Goal: Transaction & Acquisition: Purchase product/service

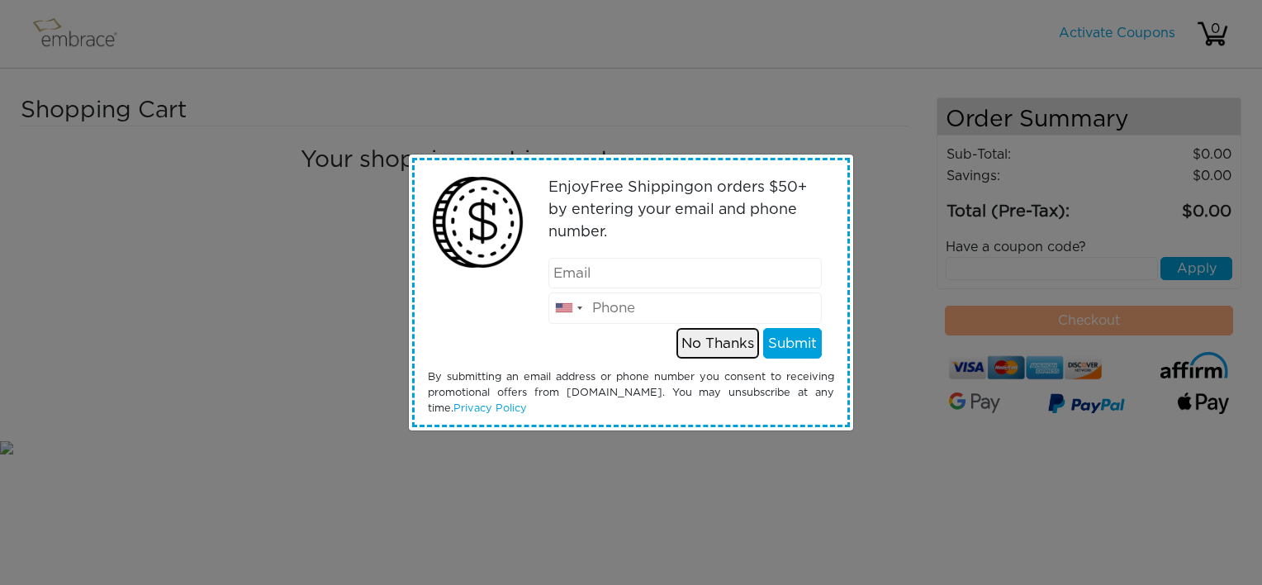
click at [721, 339] on button "No Thanks" at bounding box center [718, 343] width 83 height 31
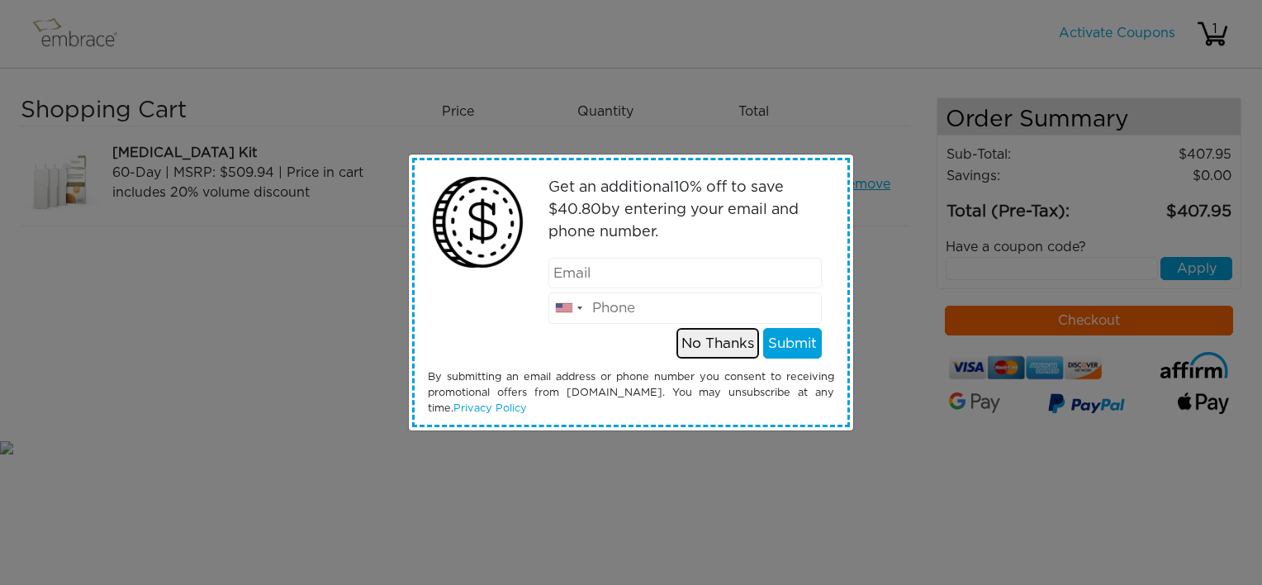
click at [705, 343] on button "No Thanks" at bounding box center [718, 343] width 83 height 31
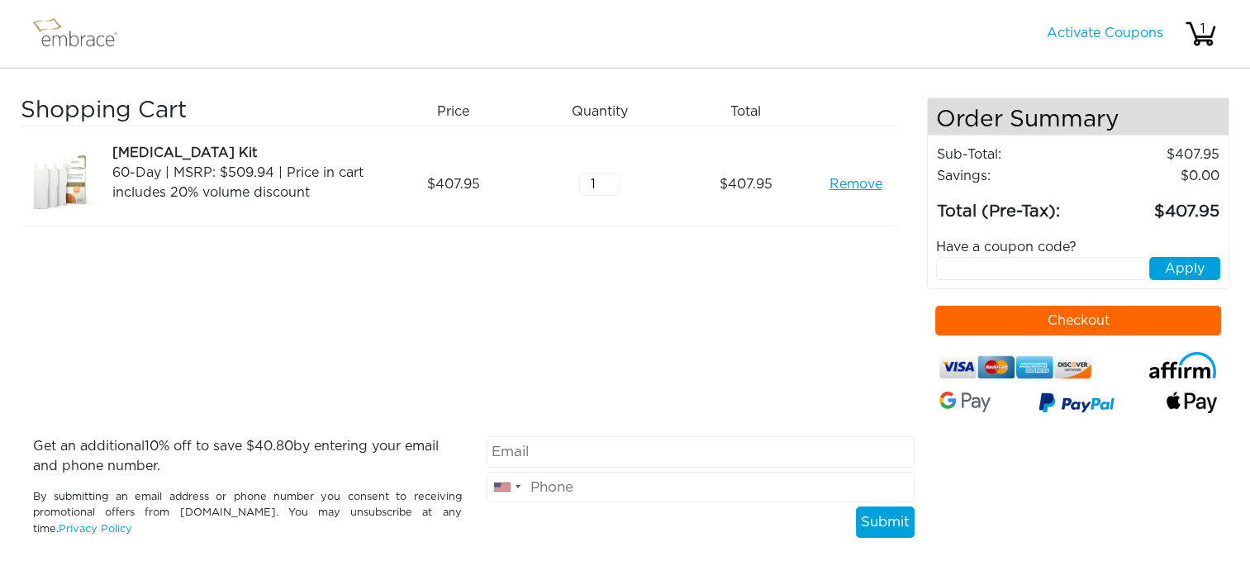
click at [961, 323] on button "Checkout" at bounding box center [1078, 321] width 286 height 30
click at [853, 184] on link "Remove" at bounding box center [855, 184] width 53 height 20
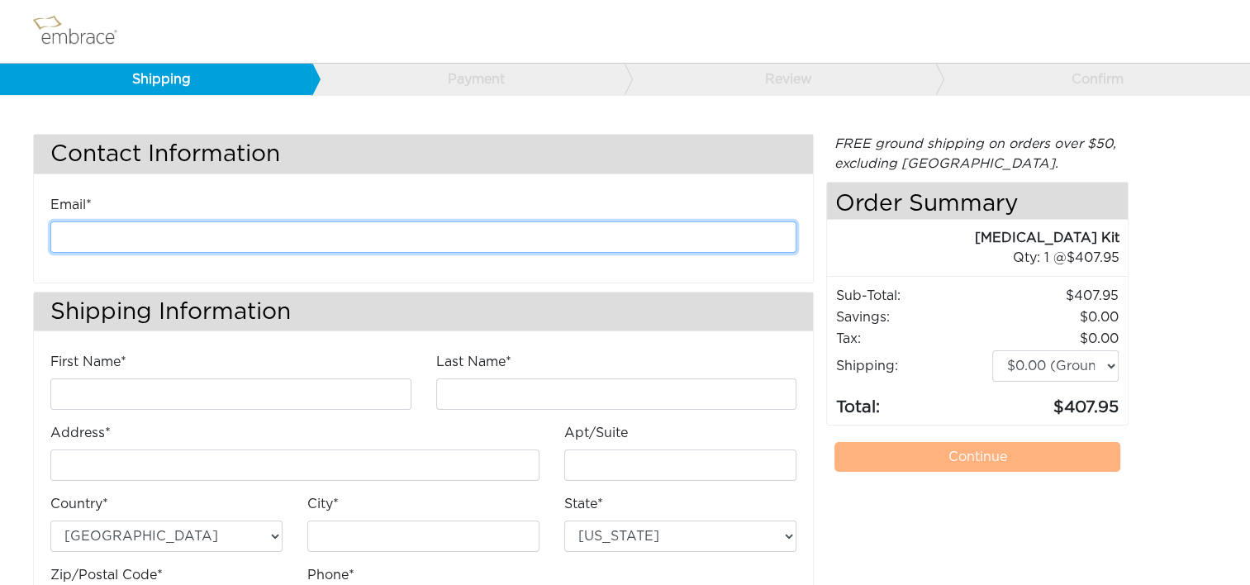
click at [317, 232] on input "email" at bounding box center [423, 236] width 746 height 31
type input "kanderson@diligenthealthsolutions.com"
type input "Kathleen"
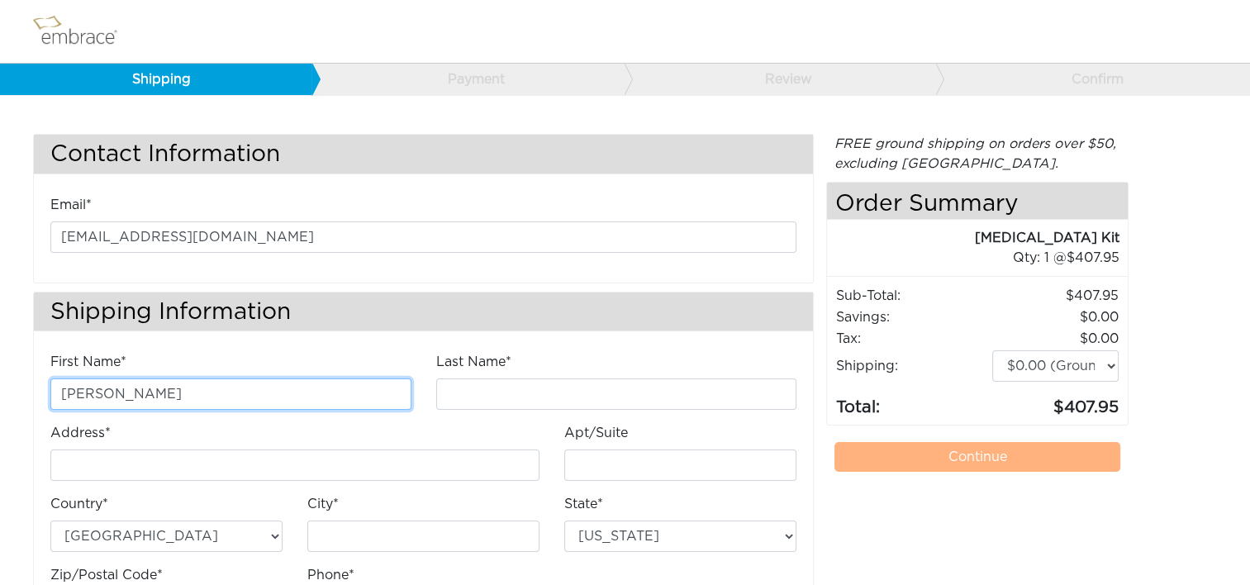
type input "Anderson"
type input "4200 Lafayette Center Drive"
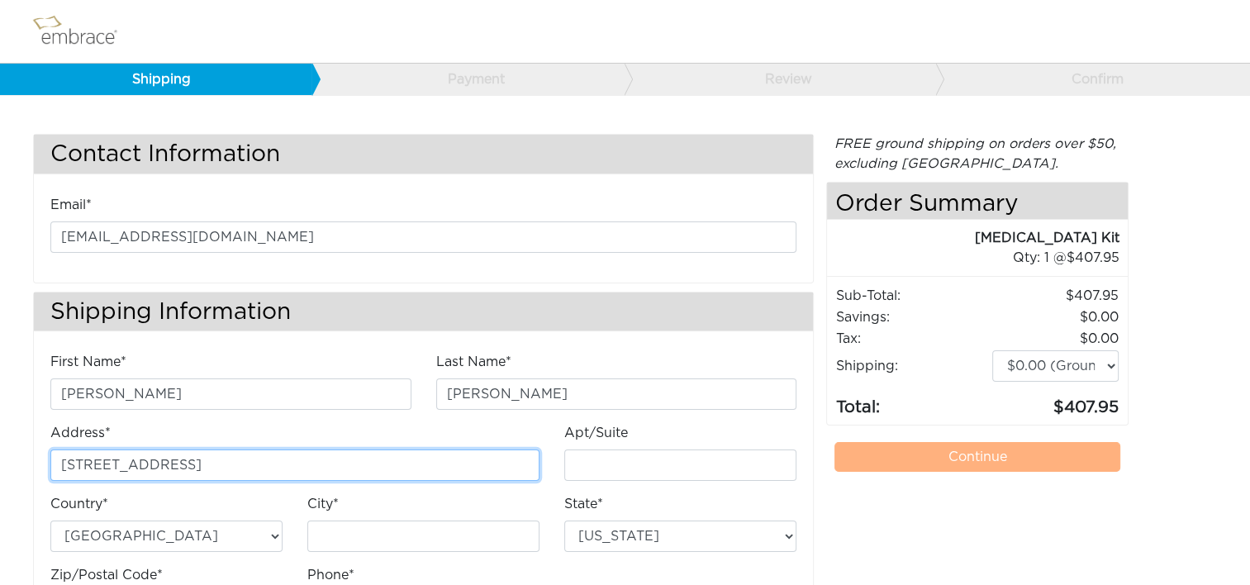
type input "E"
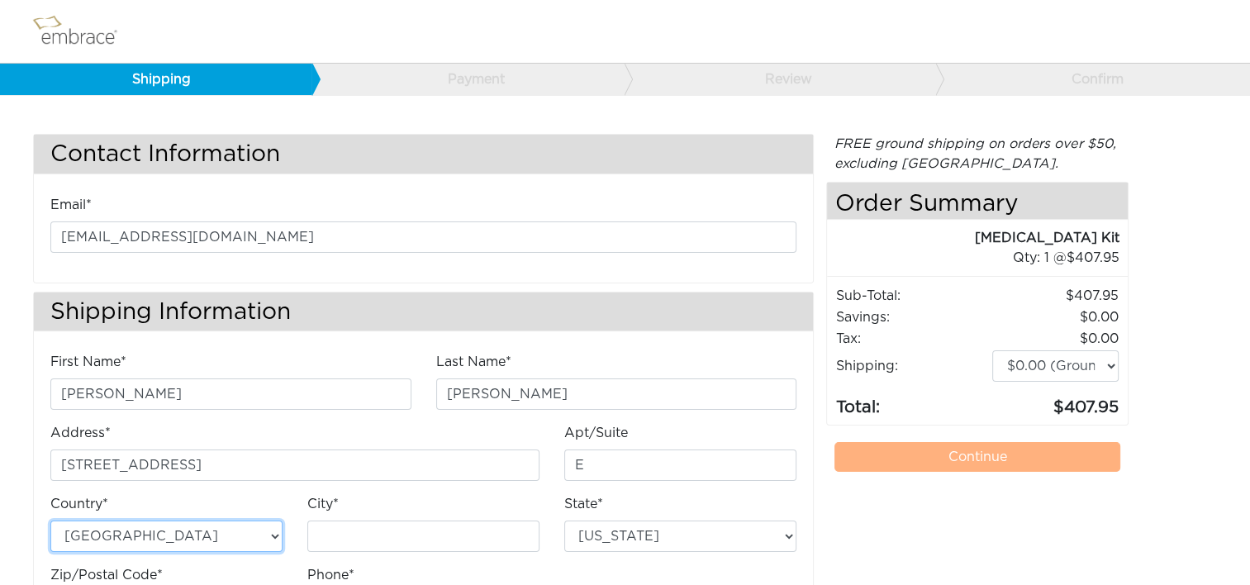
type input "Chantilly"
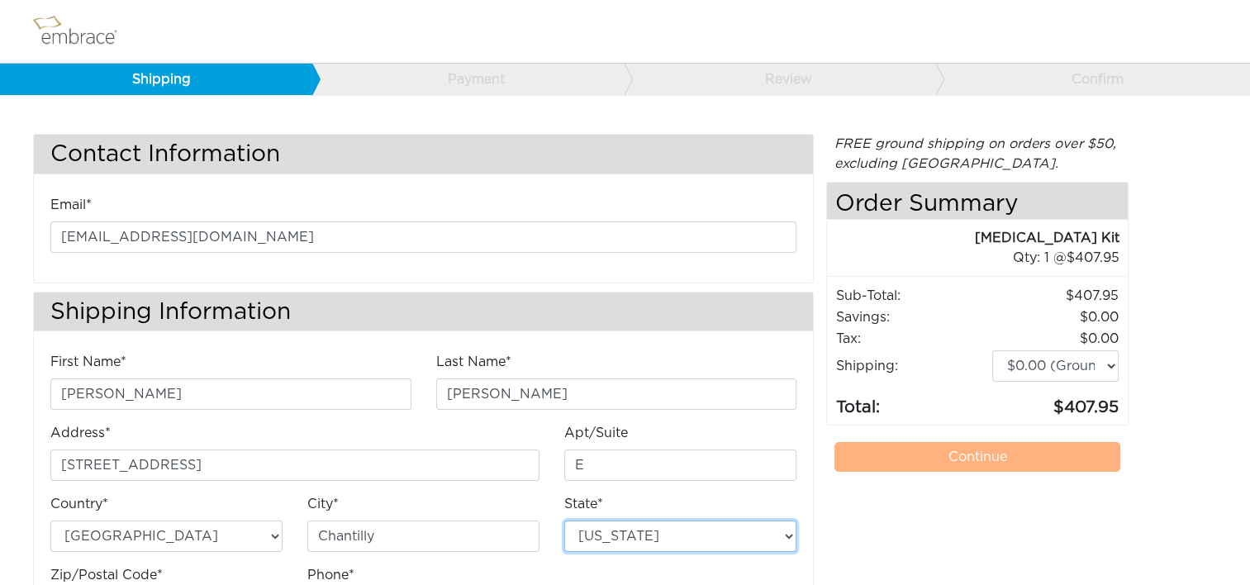
select select "VA"
type input "20151"
type input "7034490520"
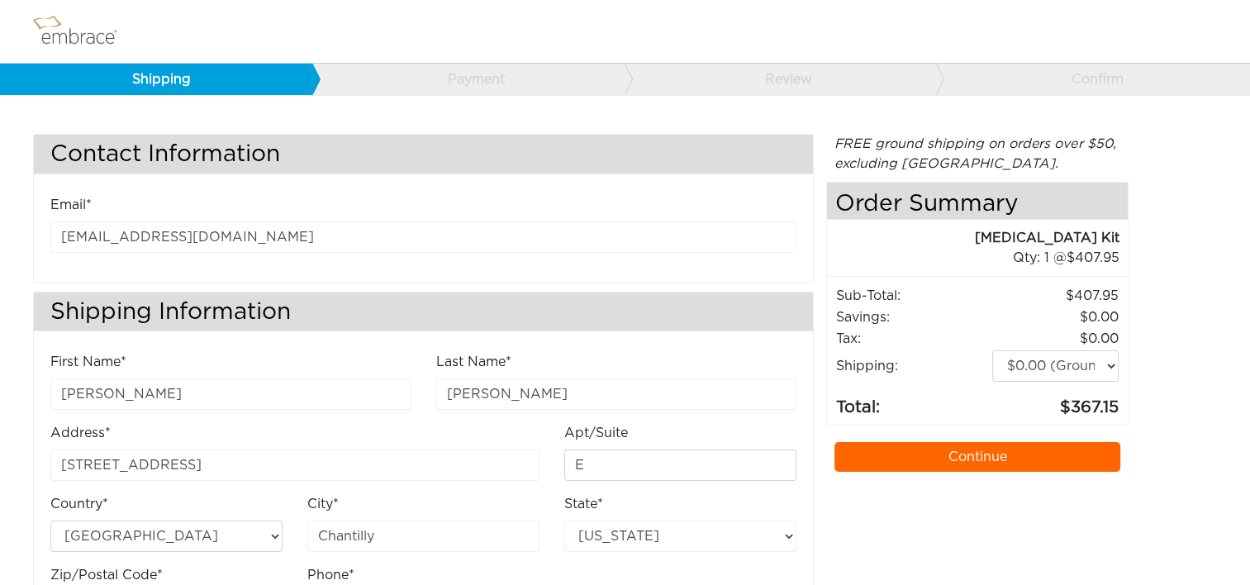
click at [881, 453] on link "Continue" at bounding box center [977, 457] width 286 height 30
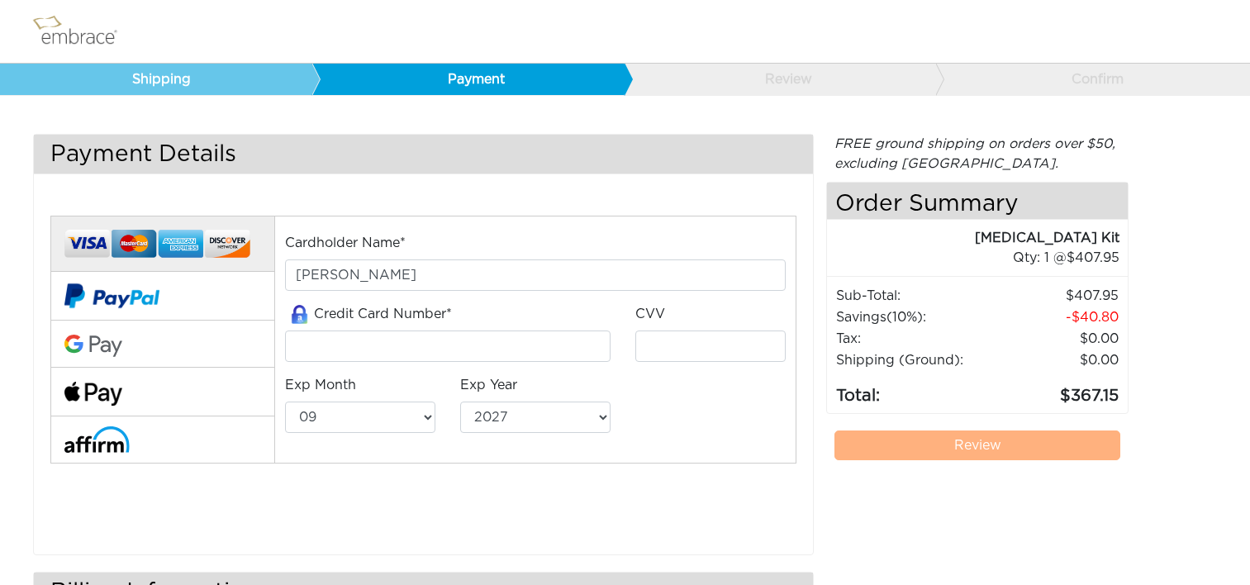
select select "9"
select select "2027"
